Goal: Information Seeking & Learning: Learn about a topic

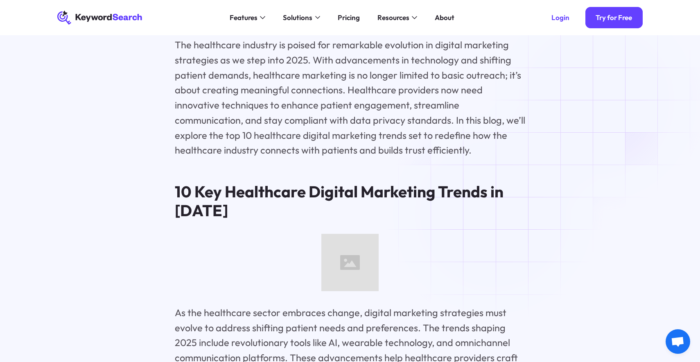
scroll to position [1024, 0]
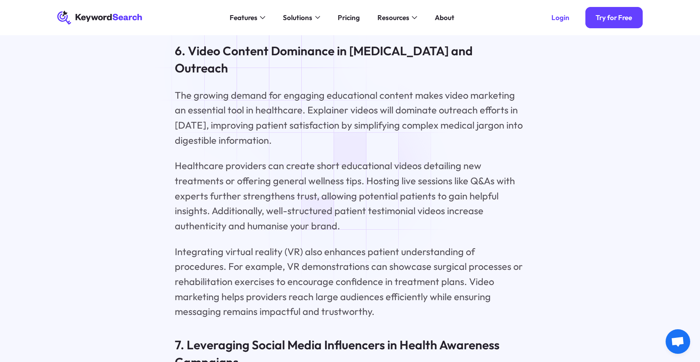
scroll to position [2917, 0]
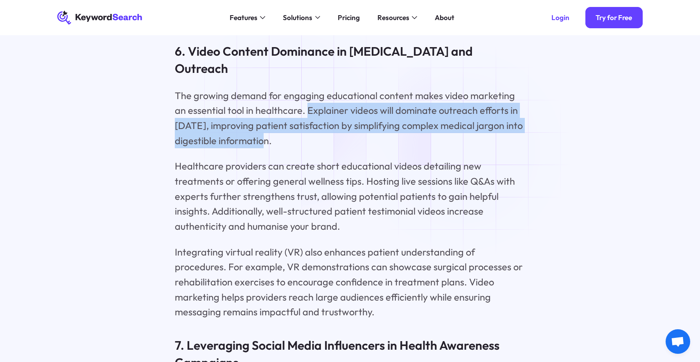
drag, startPoint x: 274, startPoint y: 143, endPoint x: 293, endPoint y: 110, distance: 37.6
click at [293, 110] on p "The growing demand for engaging educational content makes video marketing an es…" at bounding box center [350, 118] width 350 height 60
copy p "Explainer videos will dominate outreach efforts in [DATE], improving patient sa…"
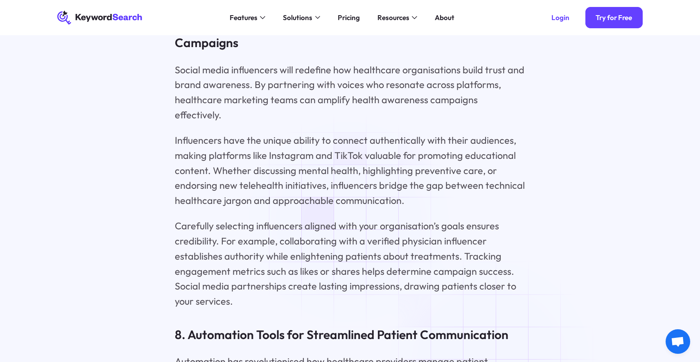
scroll to position [3231, 0]
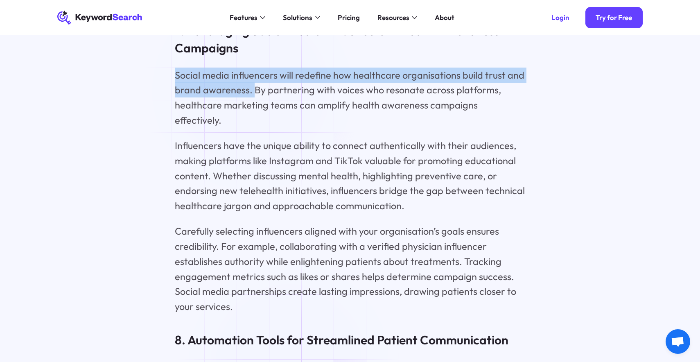
drag, startPoint x: 176, startPoint y: 74, endPoint x: 252, endPoint y: 90, distance: 77.8
click at [252, 90] on p "Social media influencers will redefine how healthcare organisations build trust…" at bounding box center [350, 98] width 350 height 60
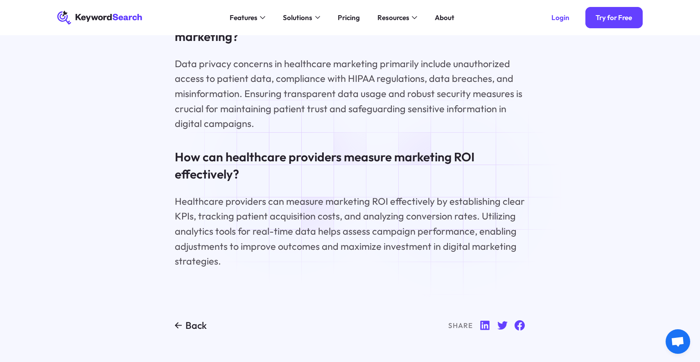
scroll to position [6441, 0]
